Goal: Find specific page/section: Find specific page/section

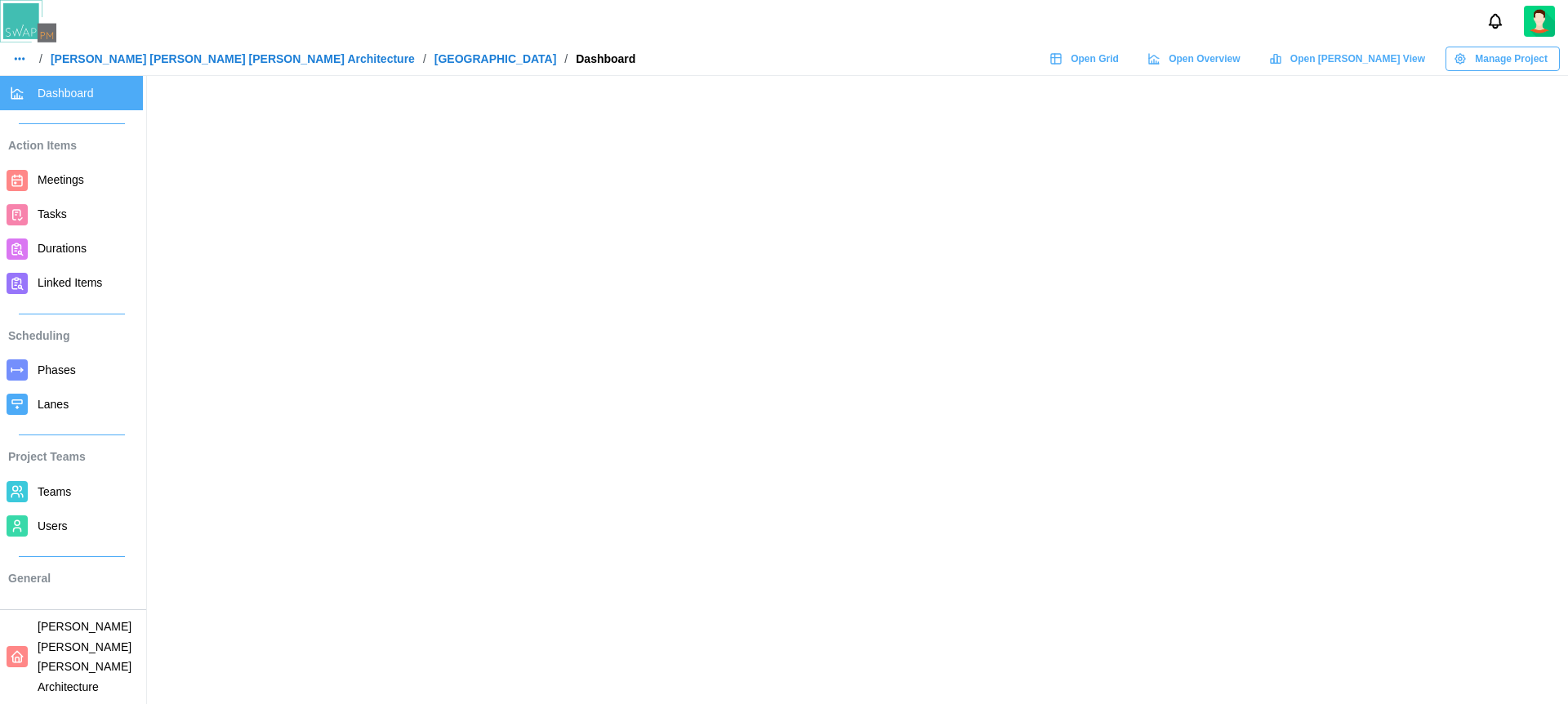
click at [981, 37] on div at bounding box center [784, 21] width 1568 height 43
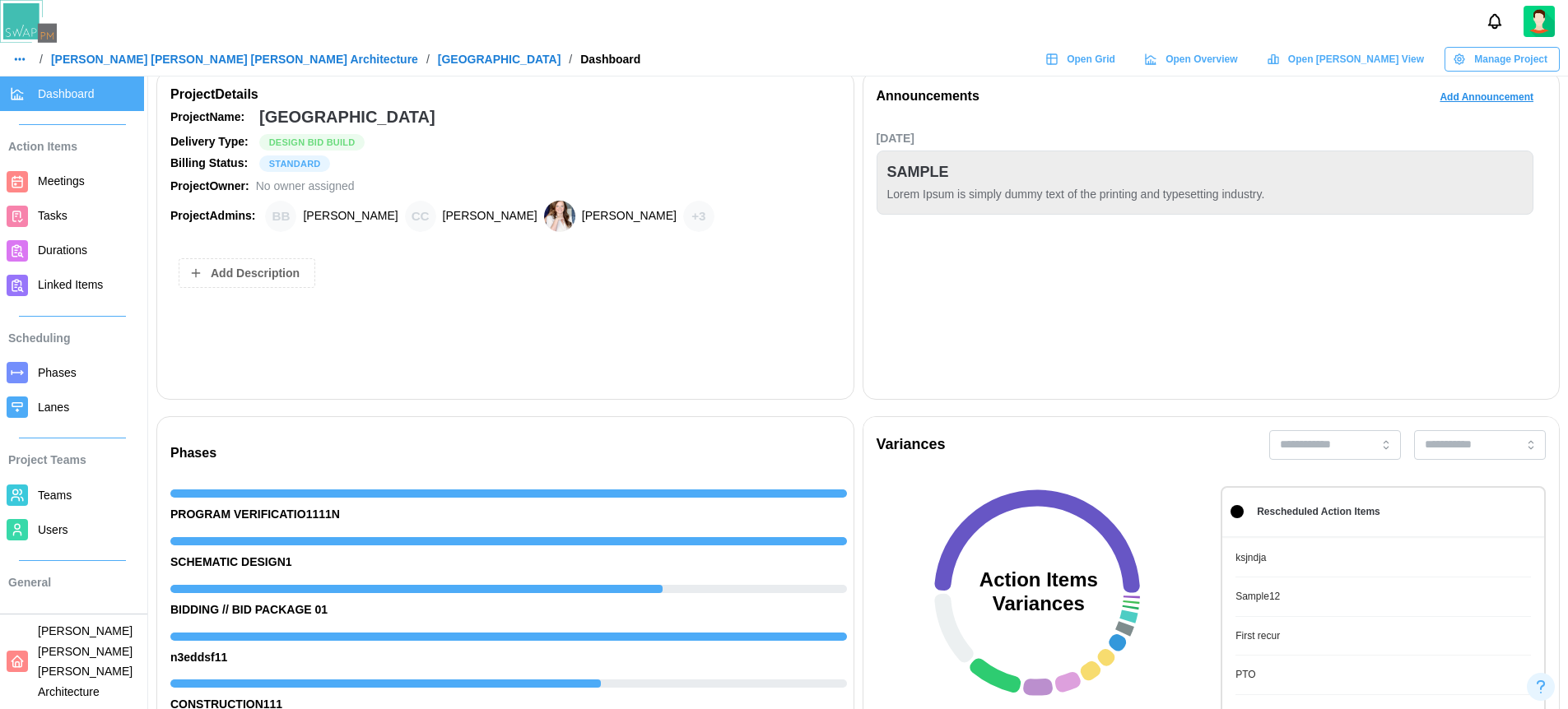
scroll to position [494, 0]
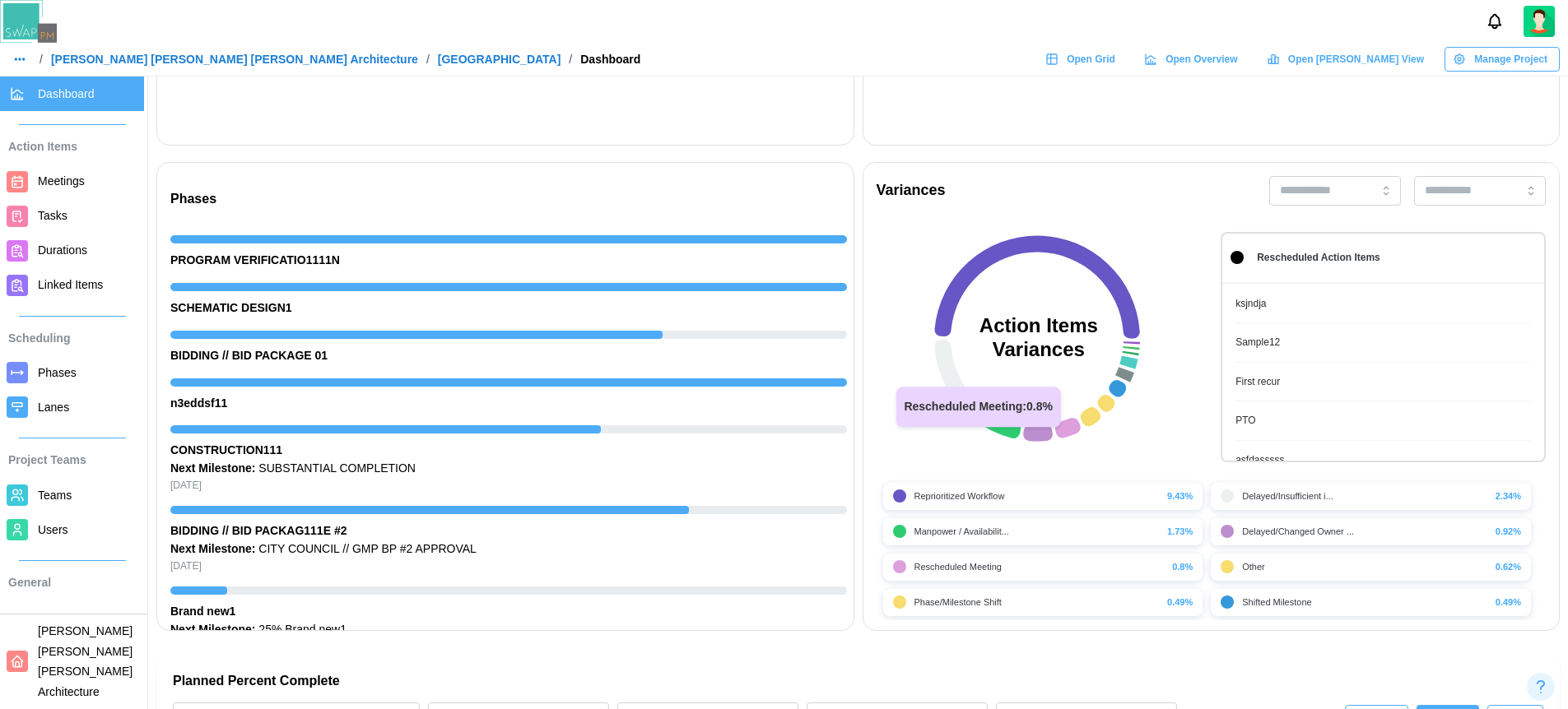
click at [1076, 423] on icon at bounding box center [1067, 427] width 25 height 20
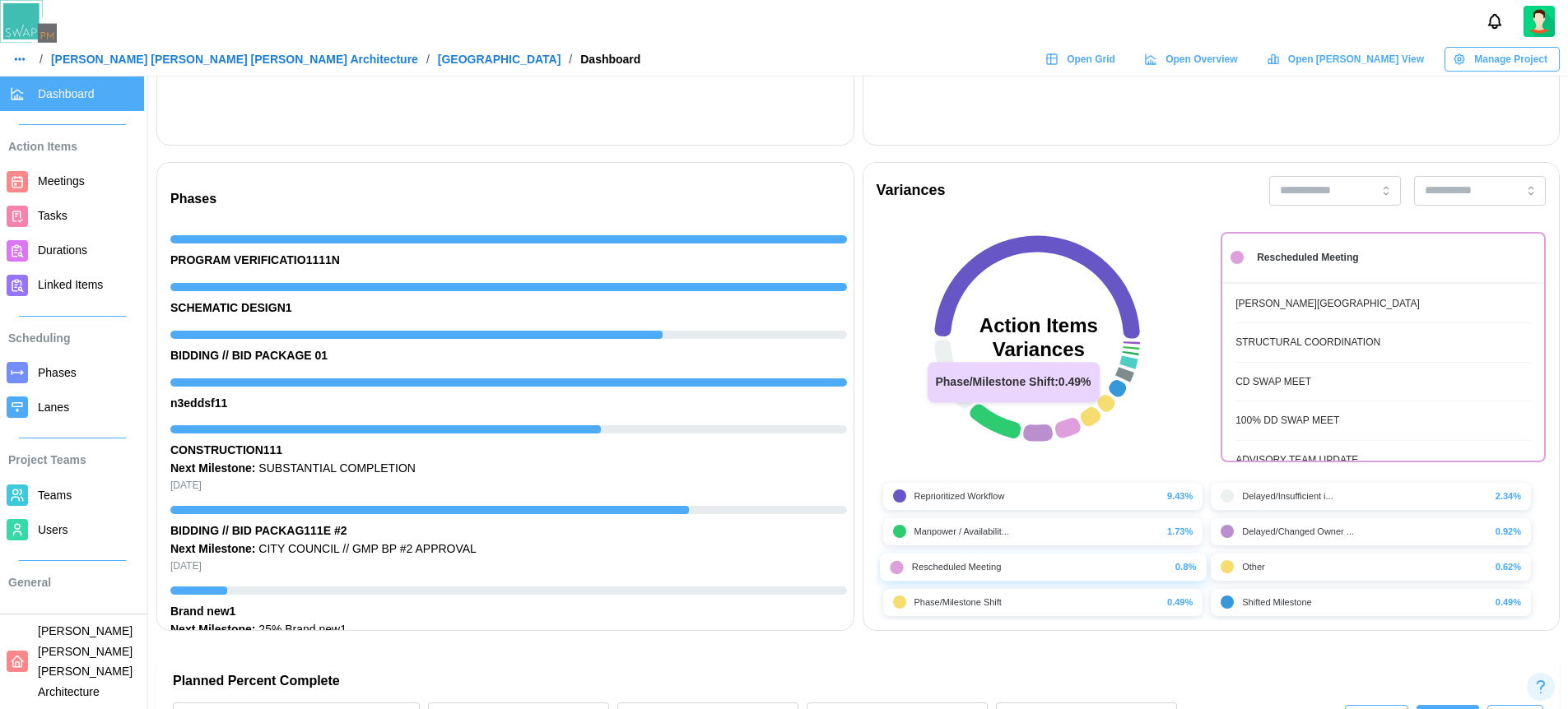
click at [1102, 407] on icon at bounding box center [1106, 403] width 17 height 17
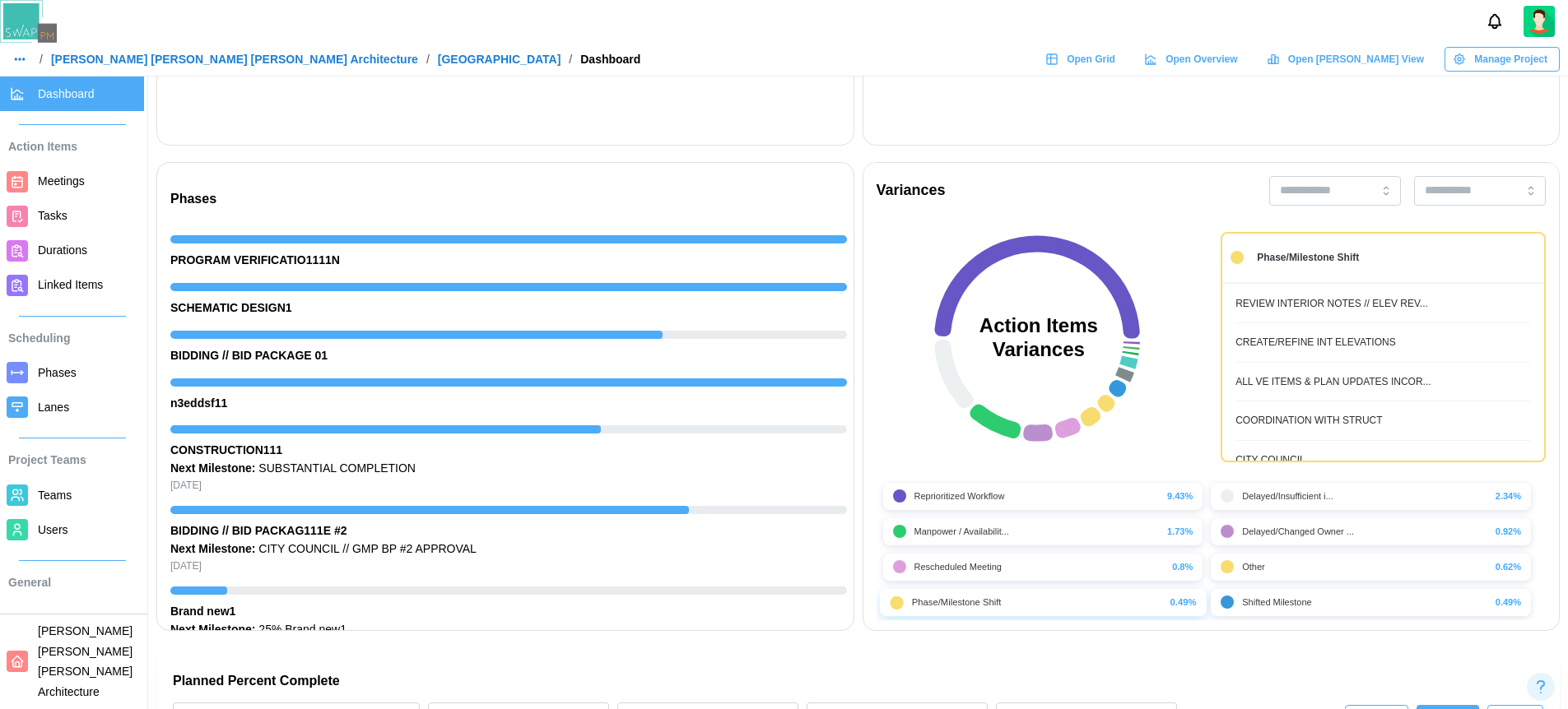
click at [1071, 530] on div "Manpower / Availabilit... 1.73%" at bounding box center [1043, 531] width 300 height 14
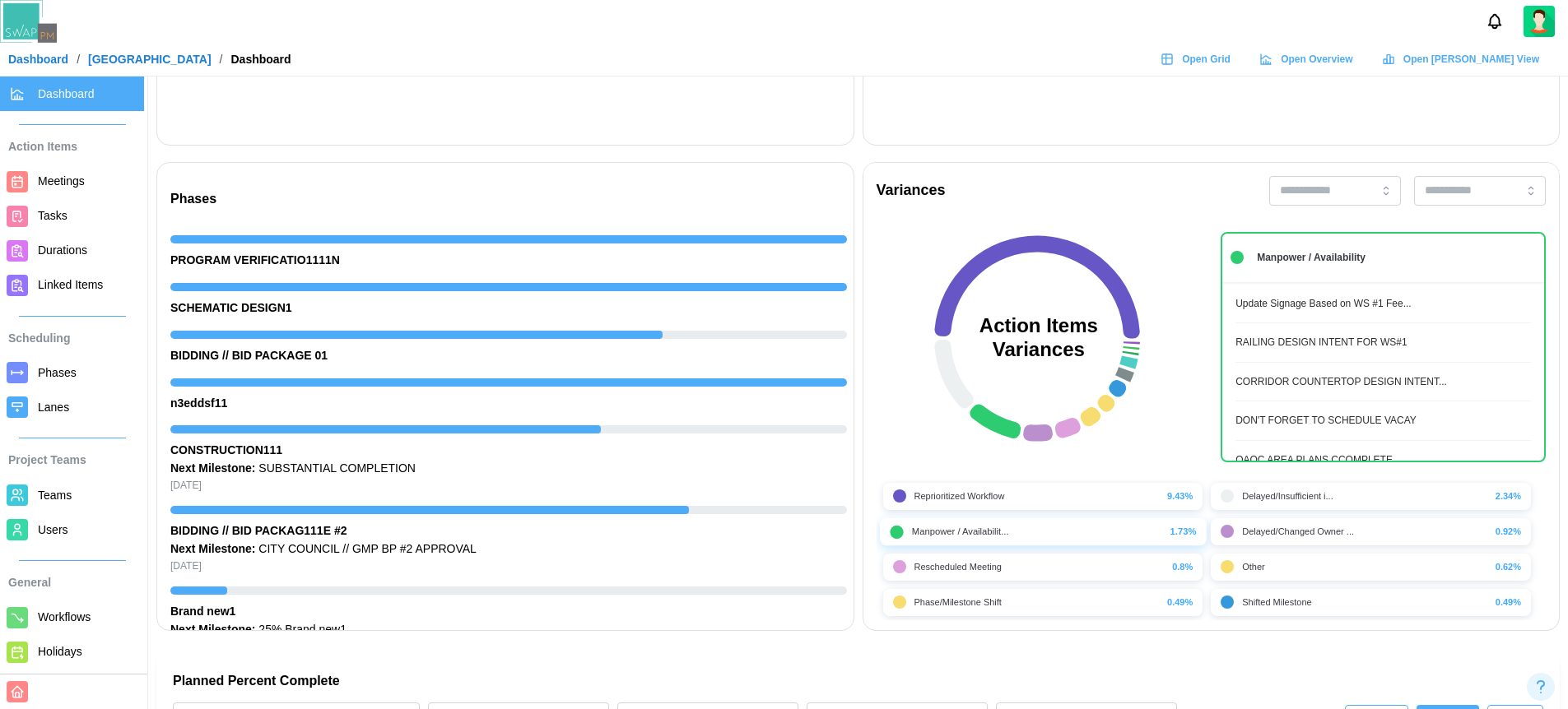
scroll to position [472, 0]
